Goal: Task Accomplishment & Management: Manage account settings

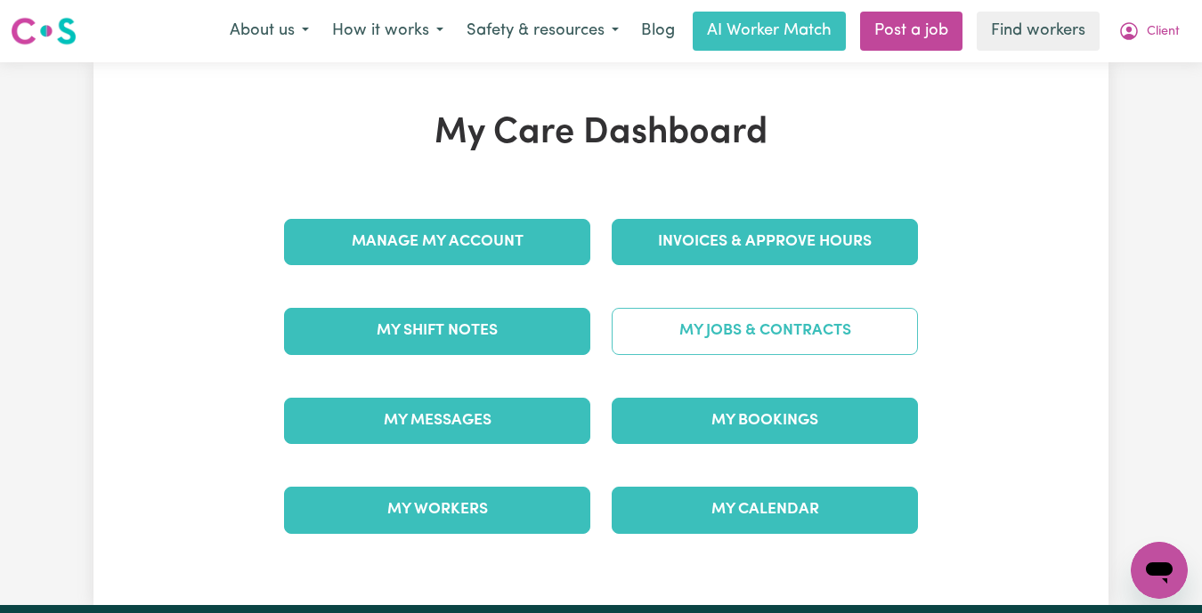
click at [773, 338] on link "My Jobs & Contracts" at bounding box center [765, 331] width 306 height 46
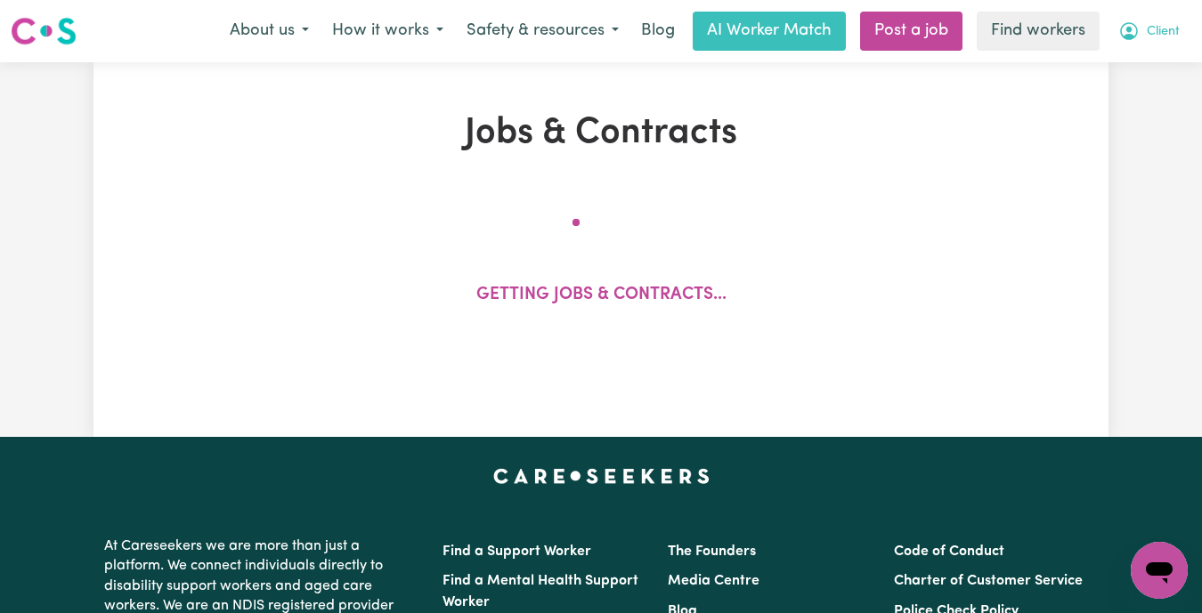
click at [1158, 30] on span "Client" at bounding box center [1163, 32] width 33 height 20
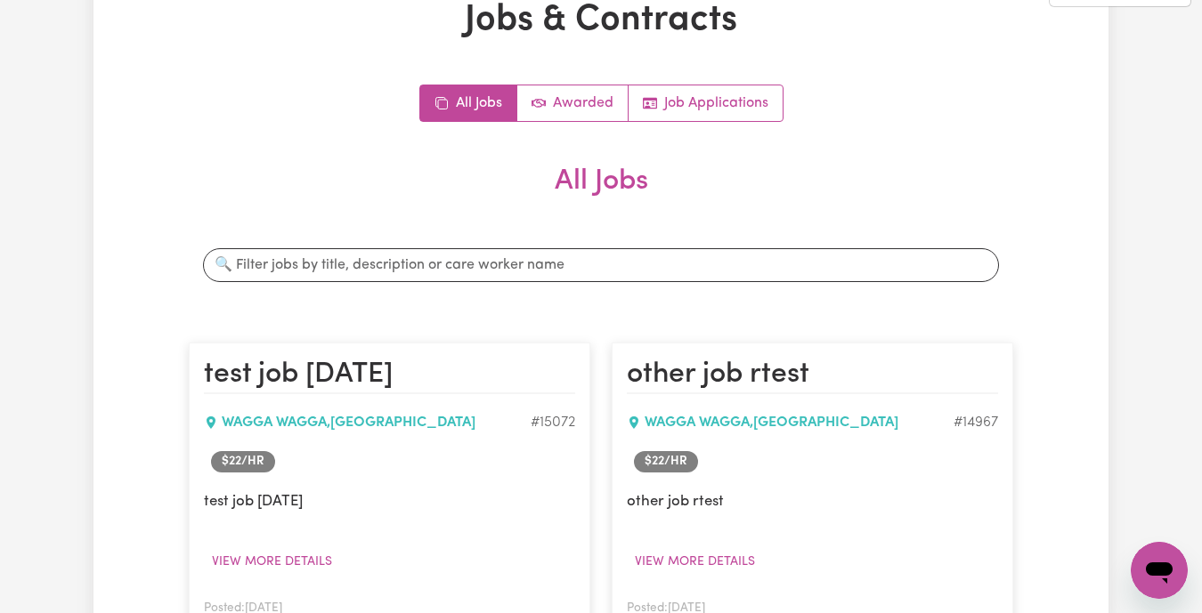
scroll to position [99, 0]
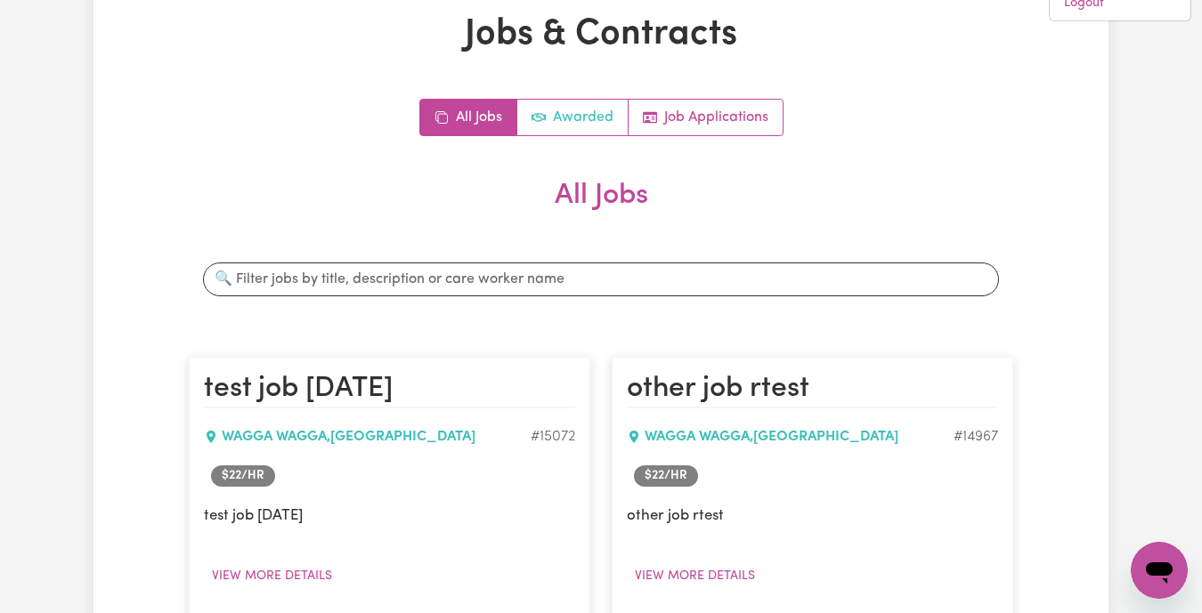
click at [554, 118] on link "Awarded" at bounding box center [572, 118] width 111 height 36
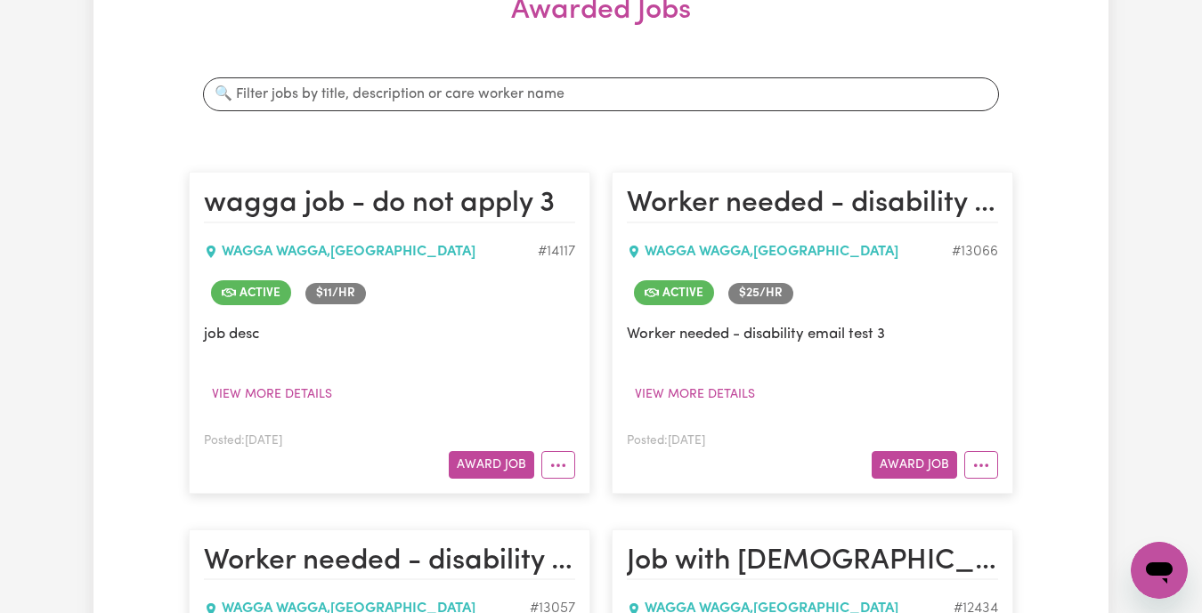
scroll to position [304, 0]
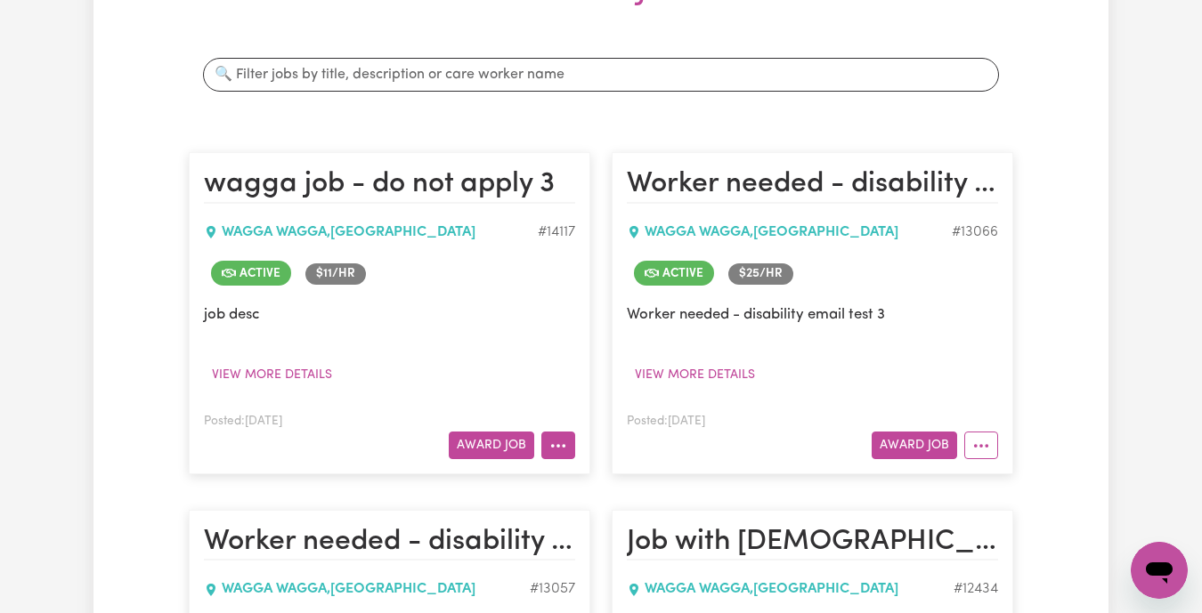
click at [558, 445] on button "More options" at bounding box center [558, 446] width 34 height 28
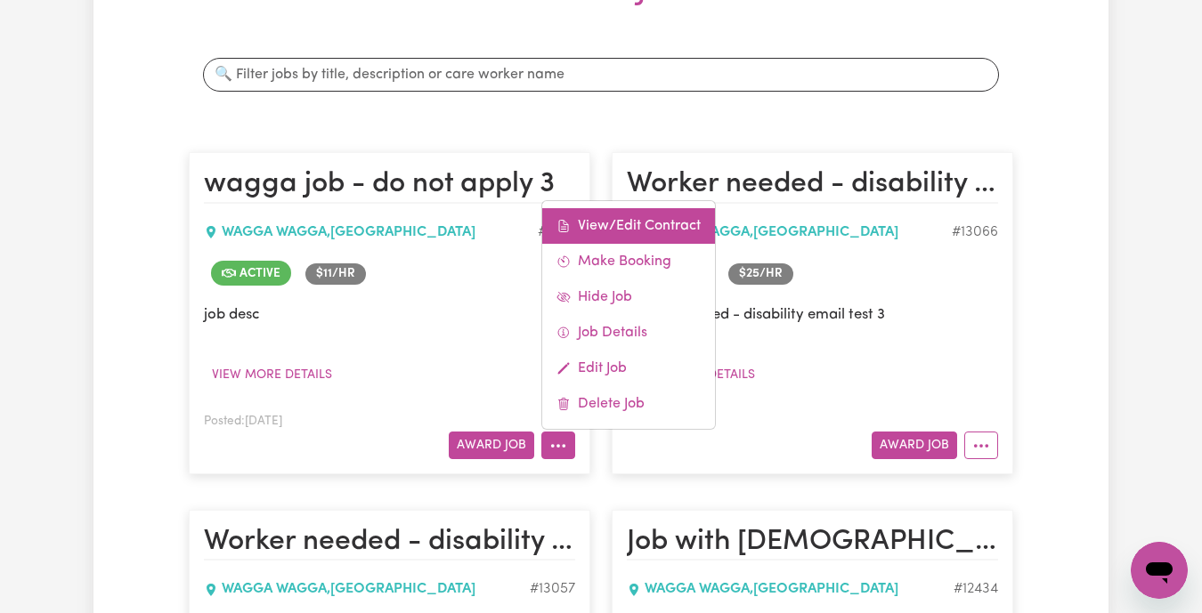
click at [628, 224] on link "View/Edit Contract" at bounding box center [628, 226] width 173 height 36
select select "WEEKDAY_DAYTIME"
select select "ASSISTANCE_SELF_CARE"
select select "ONE"
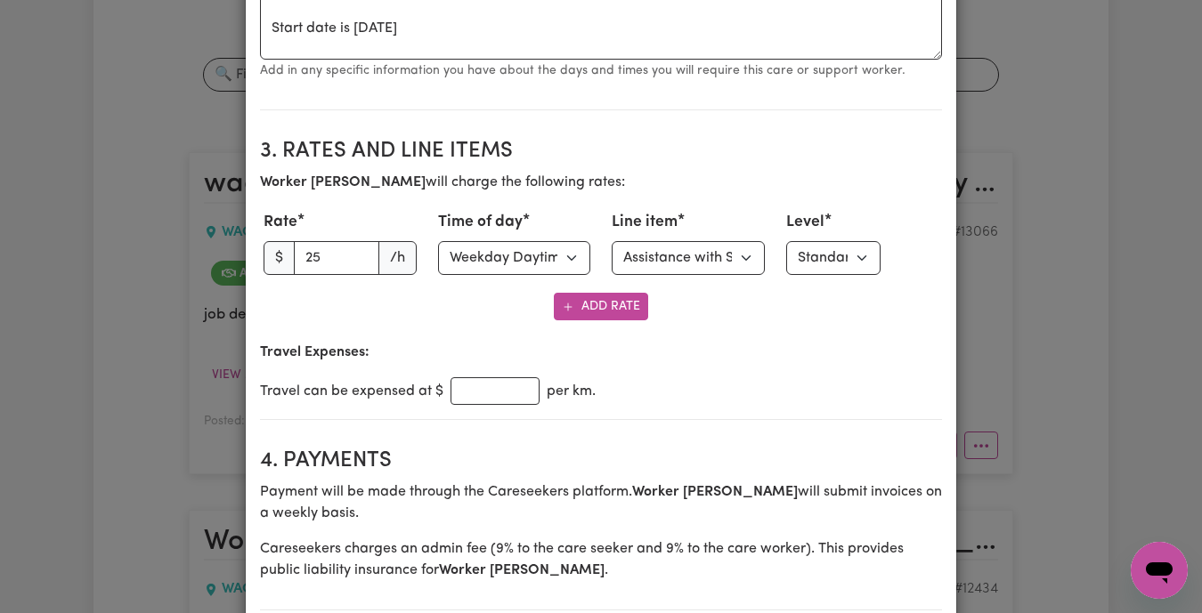
scroll to position [0, 0]
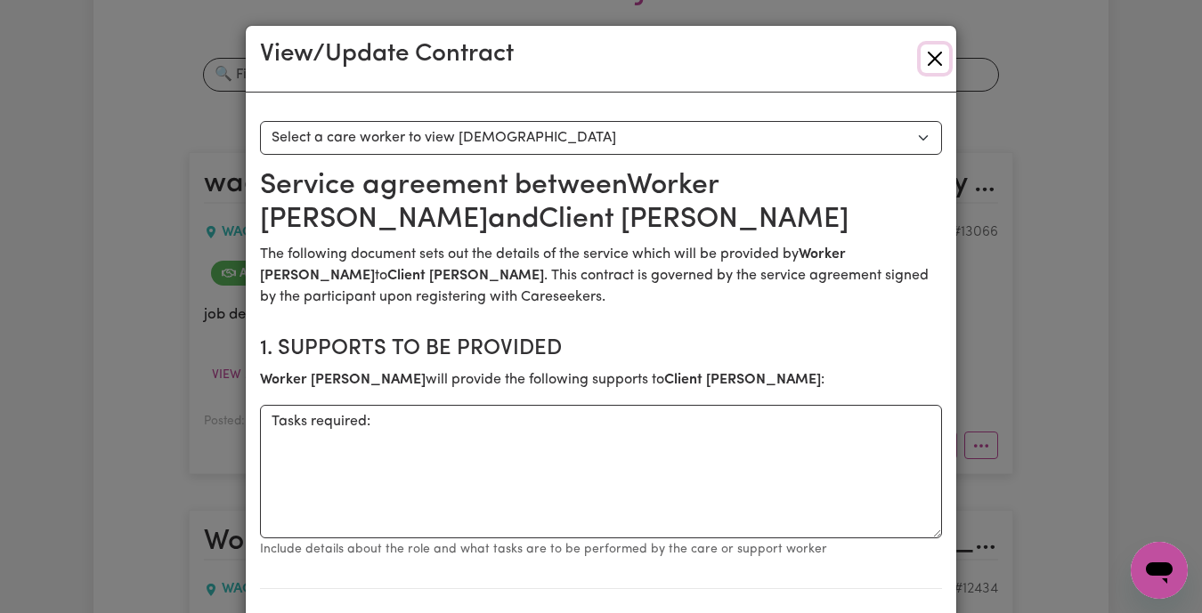
click at [937, 53] on button "Close" at bounding box center [935, 59] width 28 height 28
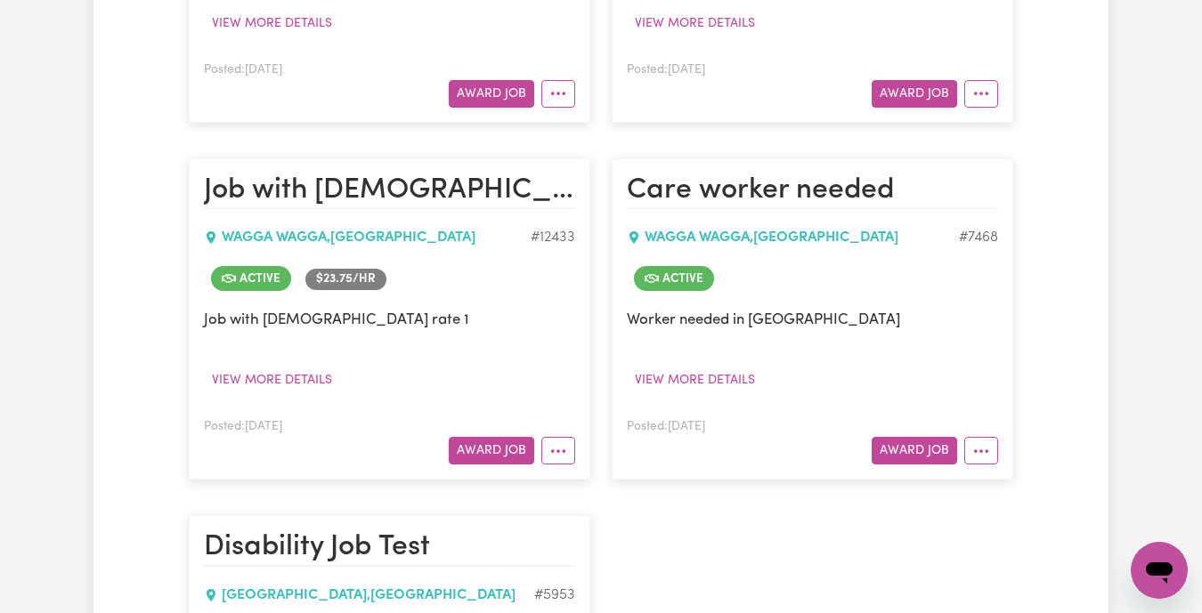
scroll to position [1029, 0]
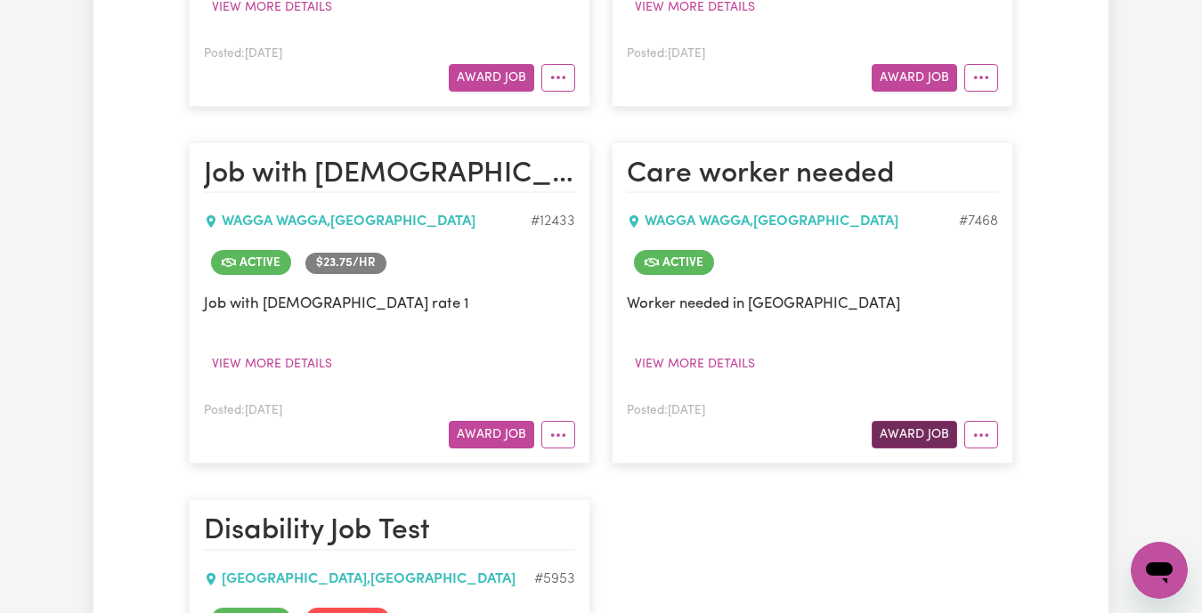
click at [906, 433] on button "Award Job" at bounding box center [914, 435] width 85 height 28
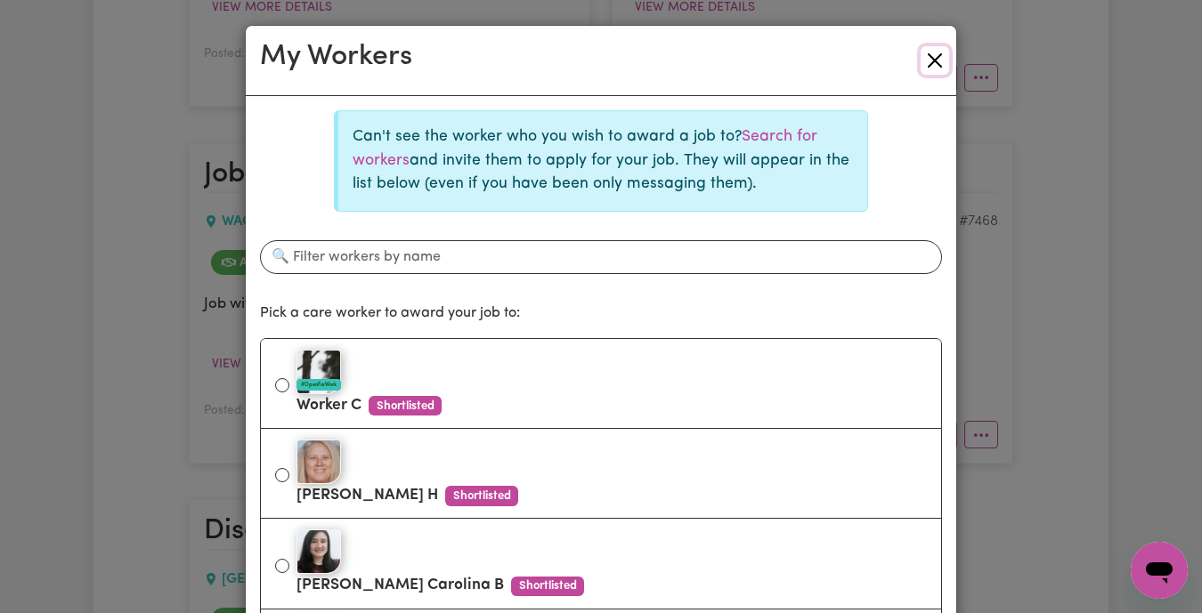
click at [938, 60] on button "Close" at bounding box center [935, 60] width 28 height 28
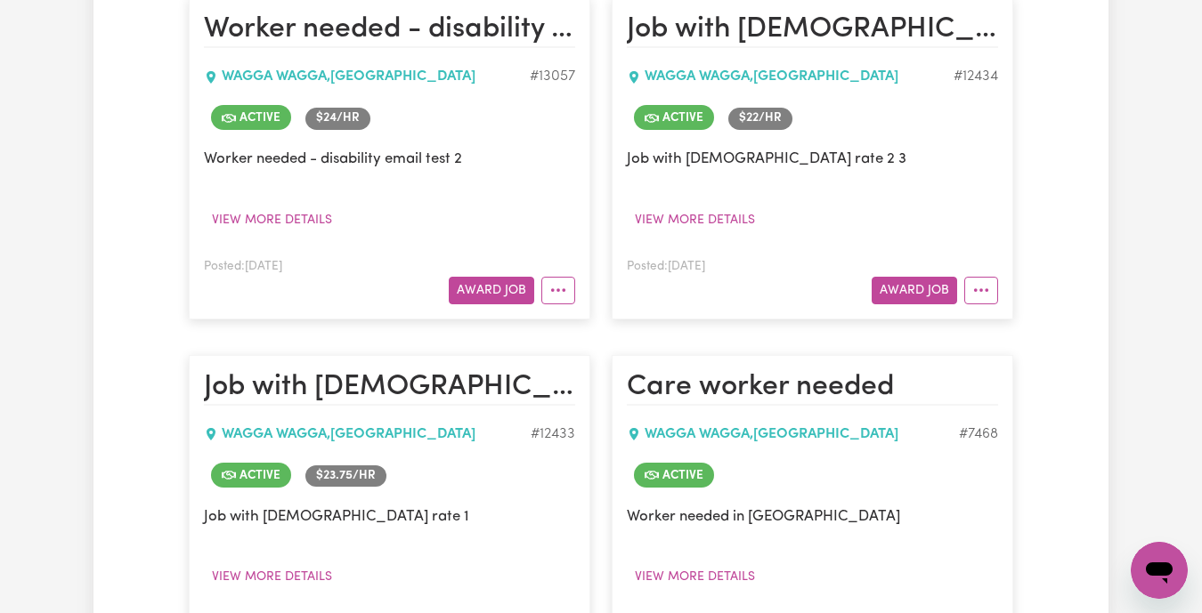
scroll to position [798, 0]
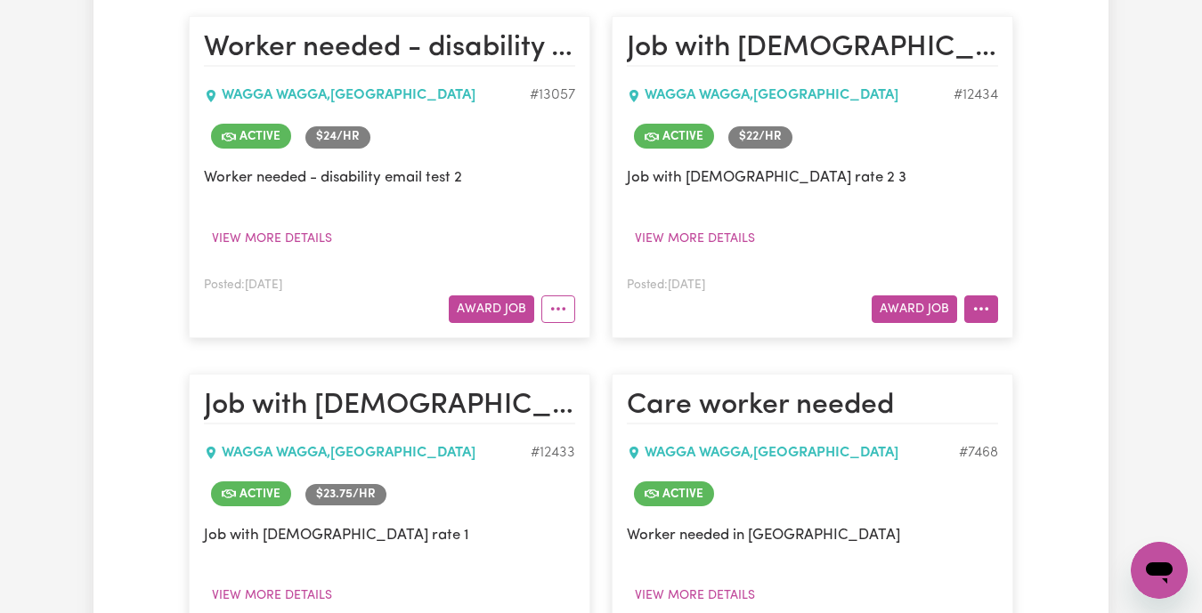
click at [979, 297] on button "More options" at bounding box center [981, 310] width 34 height 28
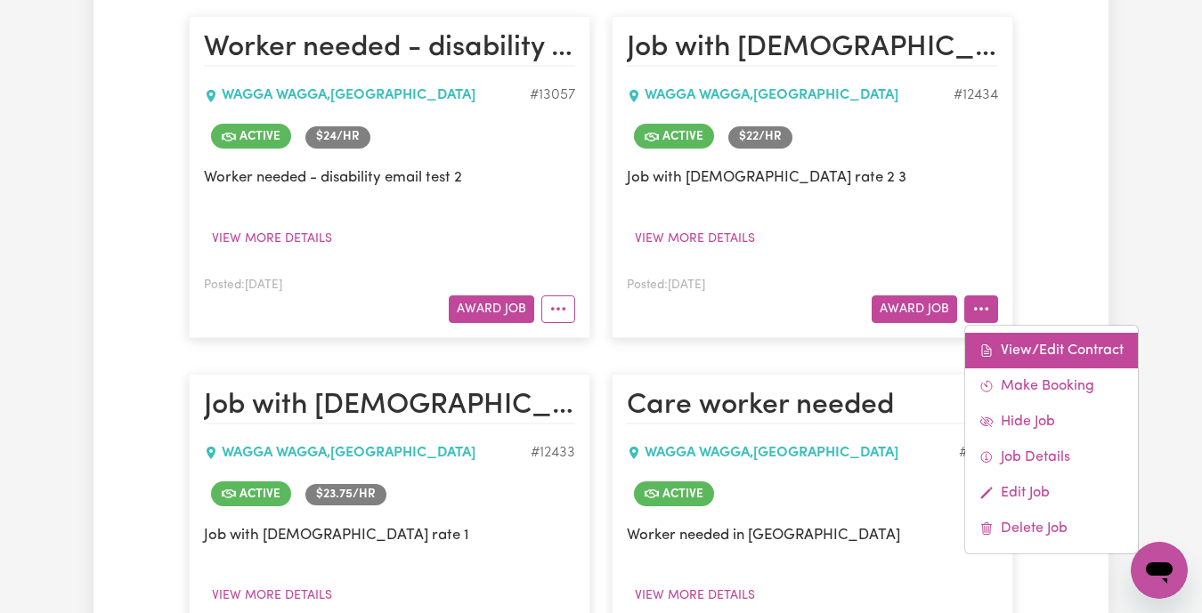
click at [999, 339] on link "View/Edit Contract" at bounding box center [1051, 351] width 173 height 36
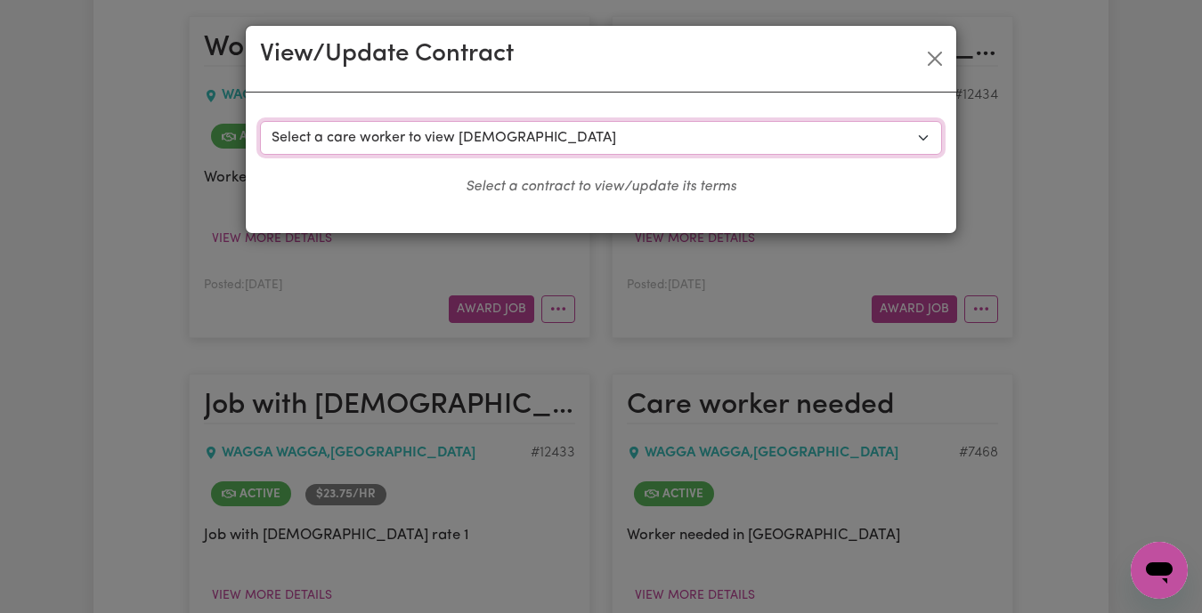
click at [654, 139] on select "Select a care worker to view [DEMOGRAPHIC_DATA] #9153 - Test Fiftyfive ([DEMOGR…" at bounding box center [601, 138] width 682 height 34
select select "8928"
select select "WEEKDAY_DAYTIME"
select select "ASSISTANCE_SELF_CARE"
select select "ONE"
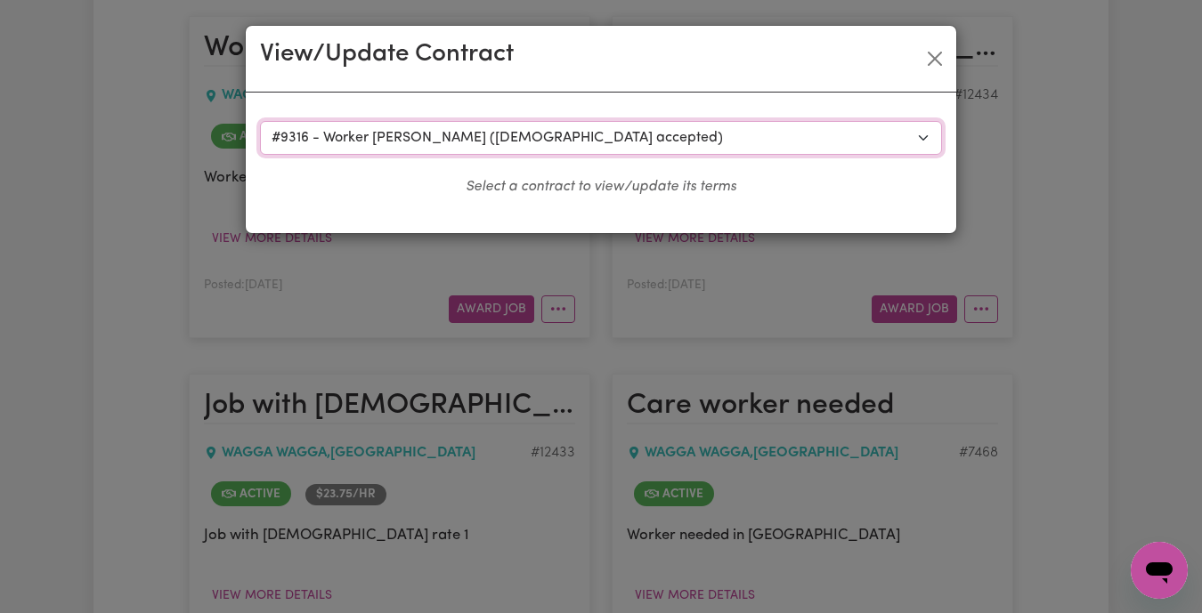
select select "[DATE]"
select select "ASSISTANCE_SELF_CARE"
select select "ONE"
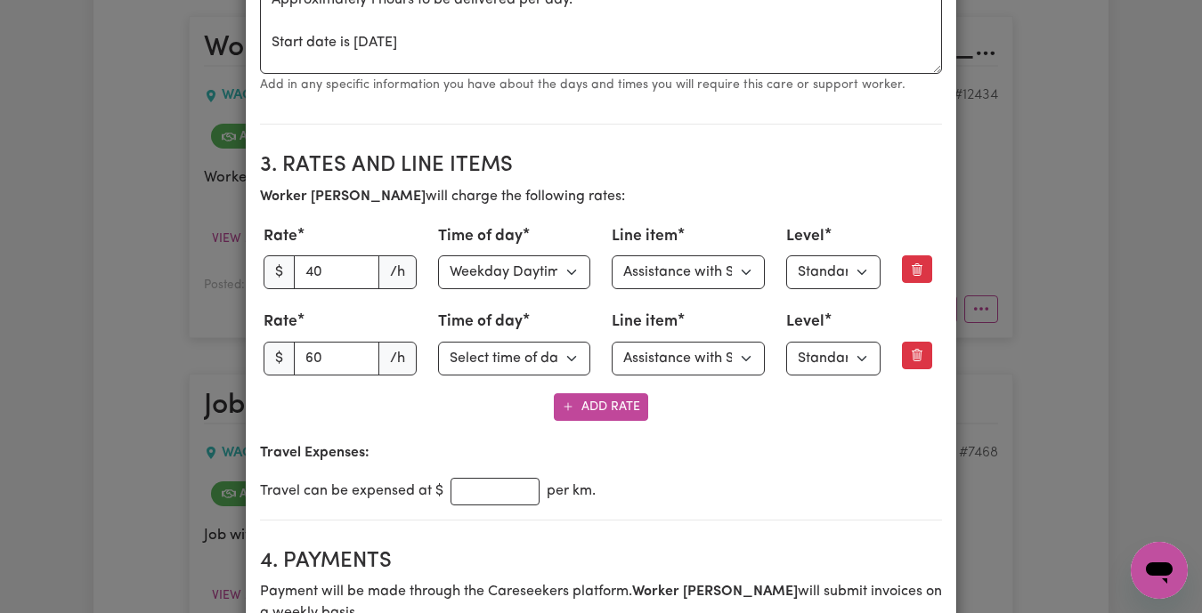
scroll to position [0, 0]
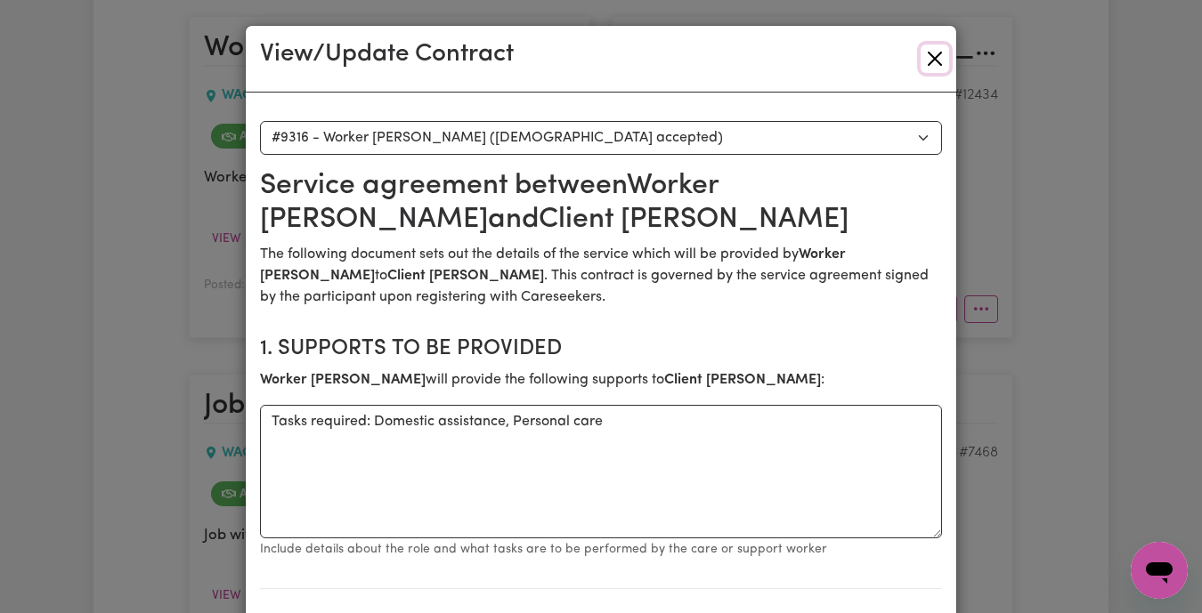
click at [933, 52] on button "Close" at bounding box center [935, 59] width 28 height 28
